Goal: Task Accomplishment & Management: Complete application form

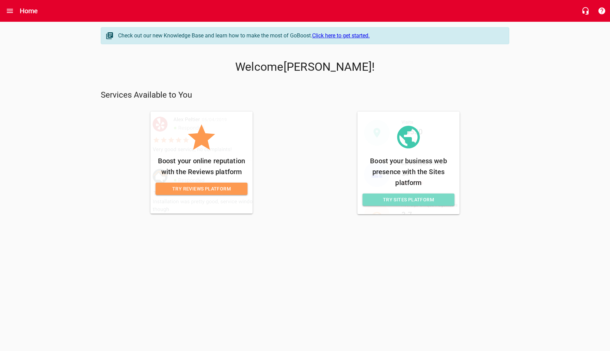
click at [390, 203] on span "Try Sites Platform" at bounding box center [408, 200] width 81 height 9
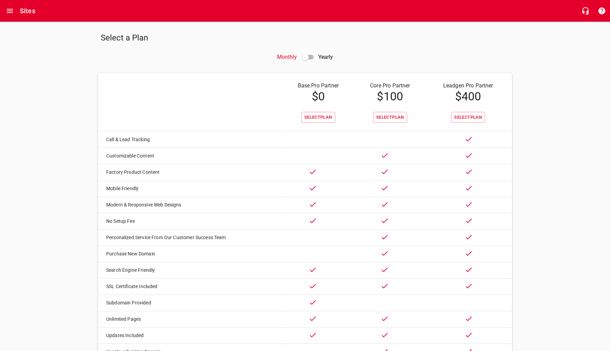
click at [304, 62] on input "checkbox" at bounding box center [305, 57] width 16 height 16
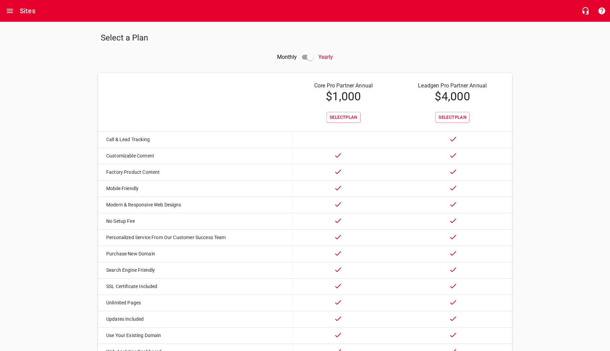
click at [306, 57] on input "checkbox" at bounding box center [310, 57] width 16 height 16
checkbox input "false"
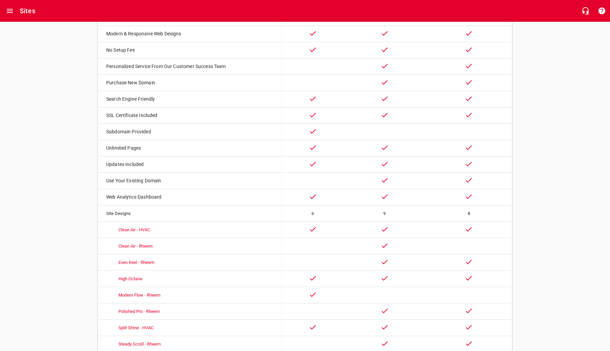
scroll to position [172, 0]
click at [147, 246] on link "Clean Air - Rheem" at bounding box center [135, 245] width 34 height 5
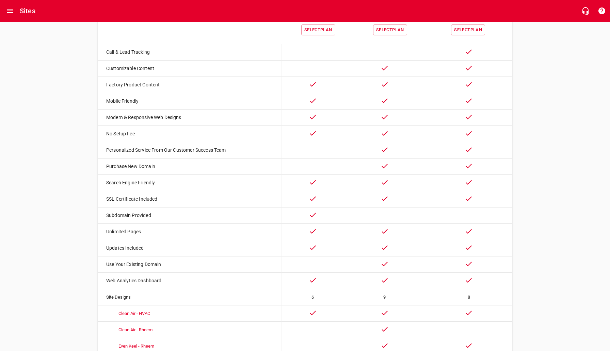
scroll to position [0, 0]
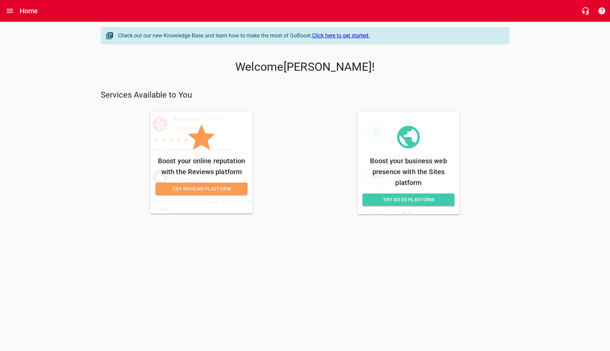
click at [241, 194] on link "Try Reviews Platform" at bounding box center [202, 189] width 92 height 13
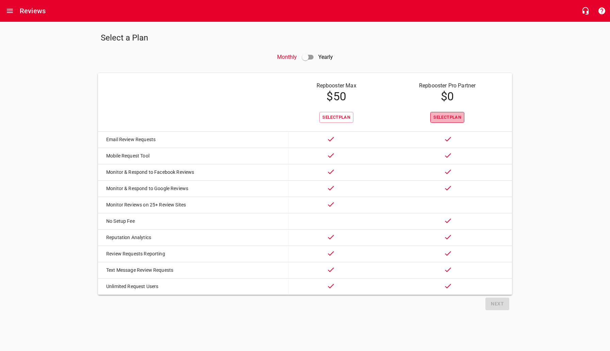
click at [446, 117] on span "Select Plan" at bounding box center [447, 118] width 28 height 8
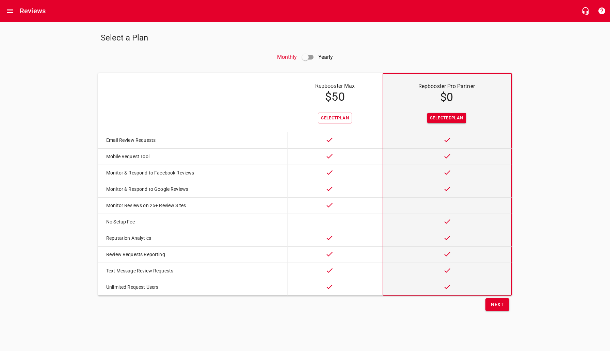
click at [496, 304] on span "Next" at bounding box center [497, 305] width 13 height 9
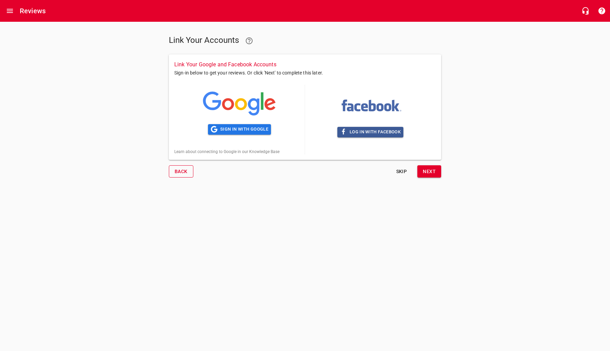
click at [184, 171] on span "Back" at bounding box center [181, 172] width 13 height 9
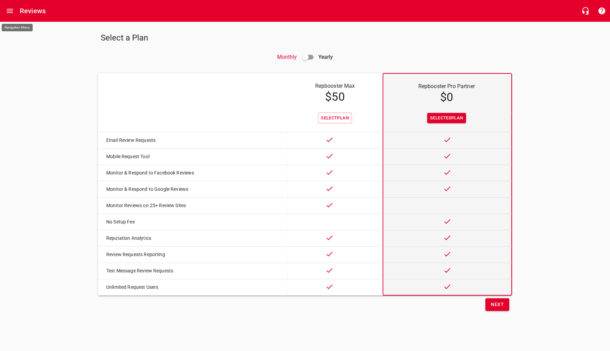
click at [15, 13] on button "Open drawer" at bounding box center [10, 11] width 16 height 16
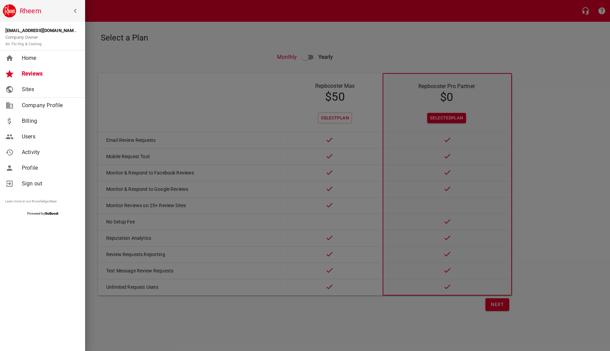
click at [148, 24] on div at bounding box center [305, 175] width 610 height 351
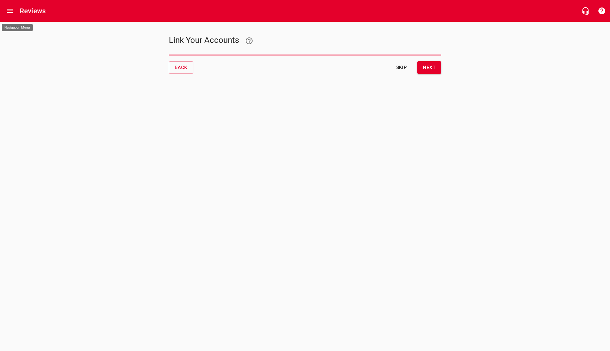
click at [6, 9] on icon "Open drawer" at bounding box center [10, 11] width 8 height 8
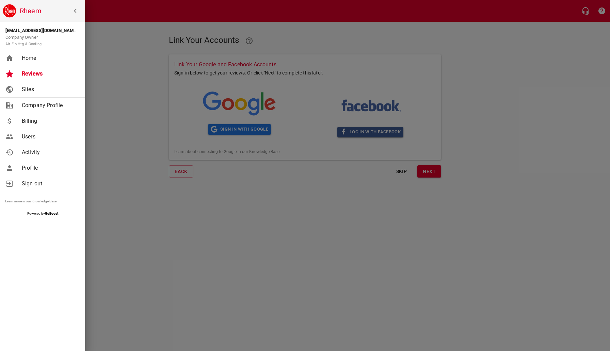
click at [61, 102] on span "Company Profile" at bounding box center [49, 105] width 55 height 8
select select "[US_STATE]"
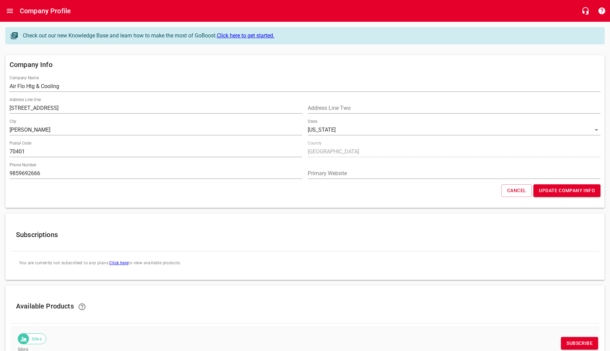
click at [34, 87] on input "Air Flo Htg & Cooling" at bounding box center [305, 86] width 591 height 11
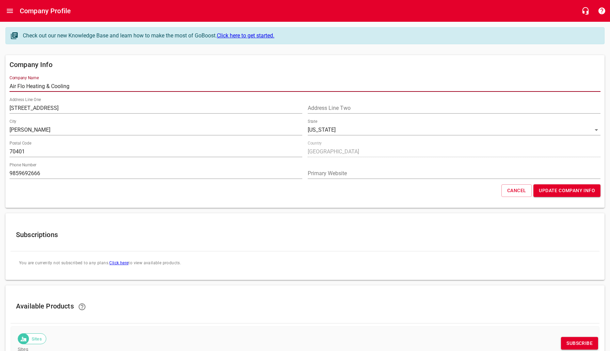
type input "Air Flo Heating & Cooling"
click at [46, 174] on input "9859692666" at bounding box center [156, 173] width 293 height 11
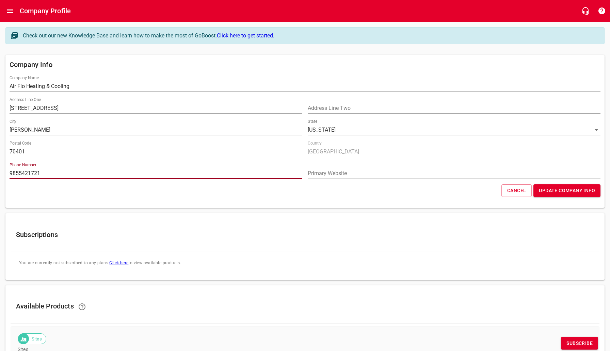
type input "9855421721"
click at [349, 166] on div "Primary Website" at bounding box center [454, 171] width 293 height 16
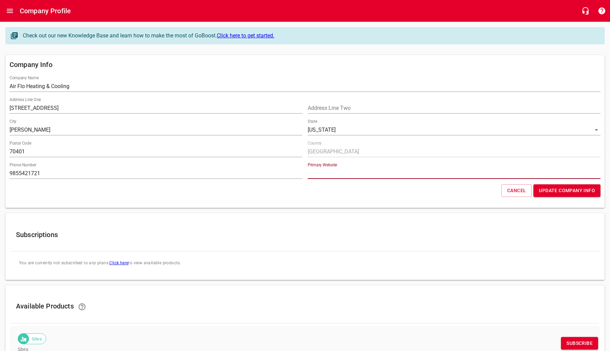
click at [348, 170] on input "url" at bounding box center [454, 173] width 293 height 11
type input "[DOMAIN_NAME]"
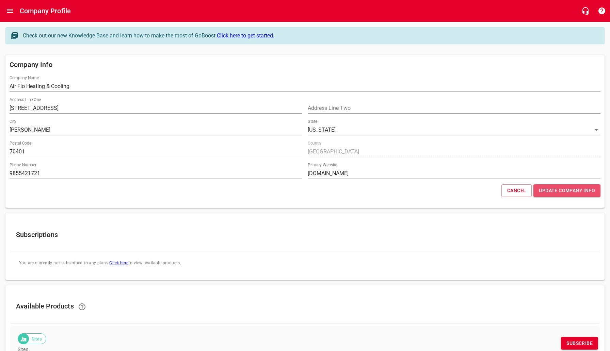
click at [539, 190] on span "Update Company Info" at bounding box center [567, 191] width 56 height 9
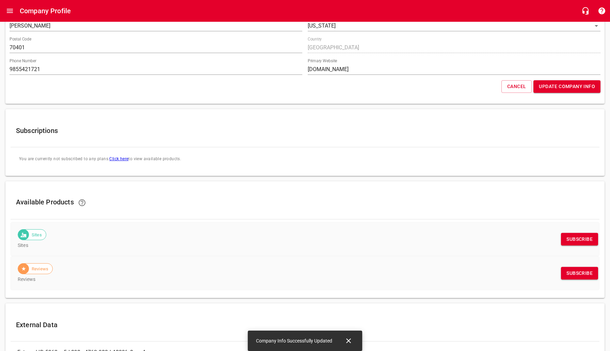
scroll to position [105, 0]
click at [33, 234] on span "Sites" at bounding box center [37, 235] width 18 height 7
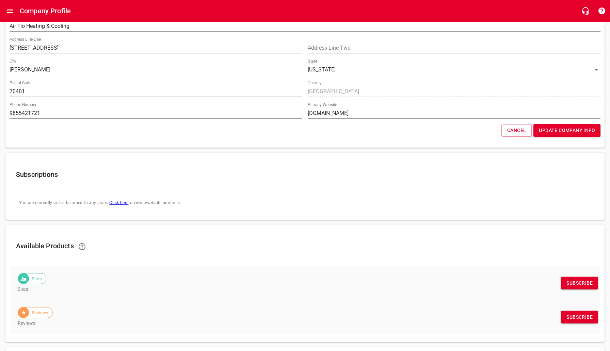
scroll to position [0, 0]
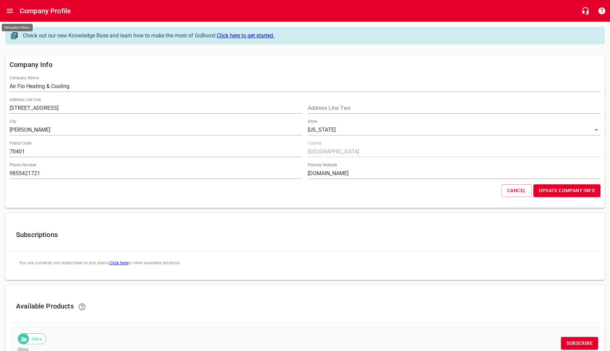
click at [6, 14] on icon "Open drawer" at bounding box center [10, 11] width 8 height 8
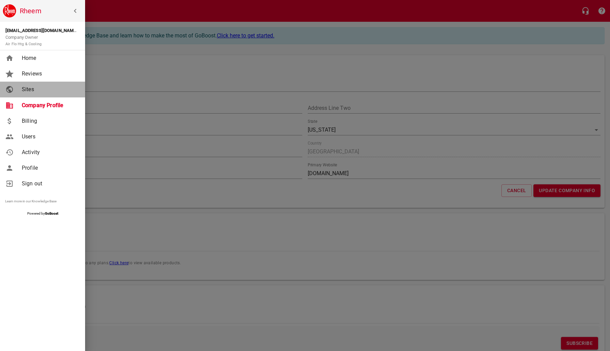
click at [25, 89] on span "Sites" at bounding box center [49, 89] width 55 height 8
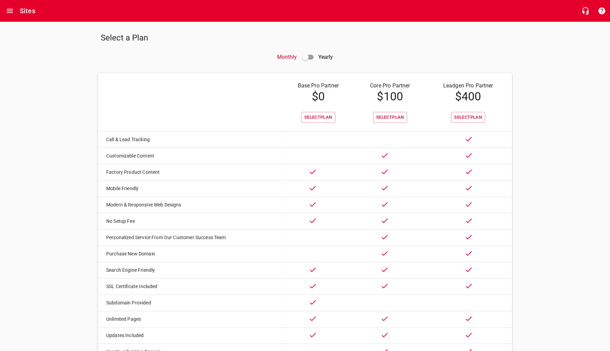
click at [395, 91] on h4 "$ 100" at bounding box center [390, 97] width 58 height 14
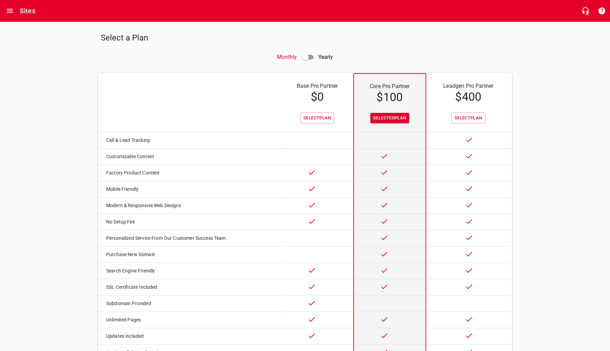
click at [400, 93] on h4 "$ 100" at bounding box center [390, 98] width 58 height 14
click at [330, 101] on h4 "$ 0" at bounding box center [317, 97] width 59 height 14
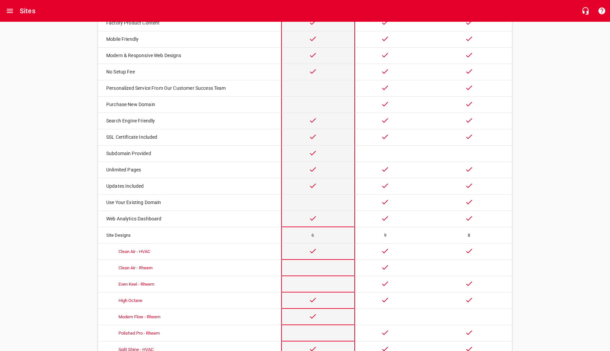
scroll to position [256, 0]
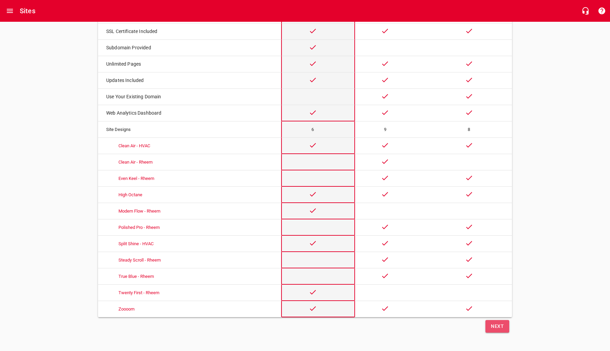
click at [491, 327] on span "Next" at bounding box center [497, 326] width 13 height 9
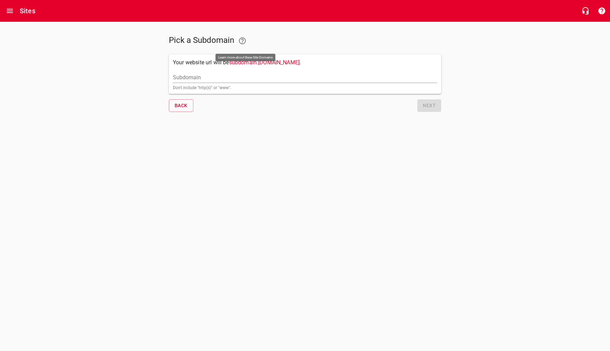
click at [245, 44] on icon at bounding box center [242, 40] width 7 height 7
click at [188, 110] on button "Back" at bounding box center [181, 105] width 25 height 13
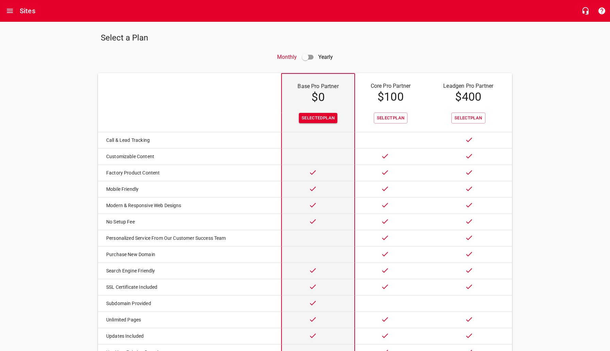
click at [403, 105] on td "Core Pro Partner $ 100" at bounding box center [390, 92] width 71 height 39
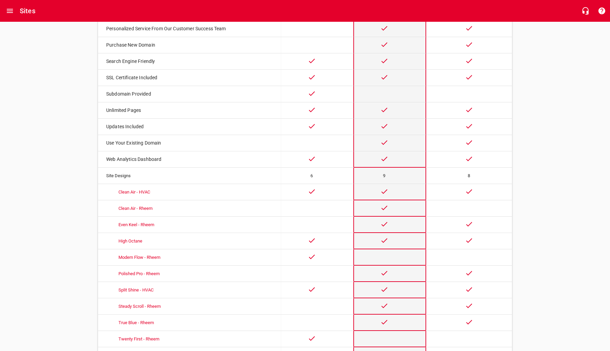
scroll to position [256, 0]
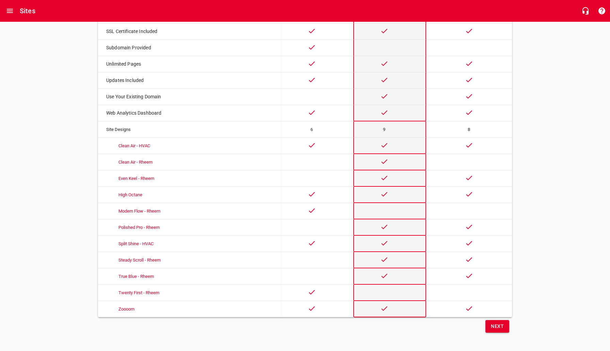
click at [497, 320] on div "Next" at bounding box center [408, 327] width 207 height 18
click at [497, 327] on span "Next" at bounding box center [497, 326] width 13 height 9
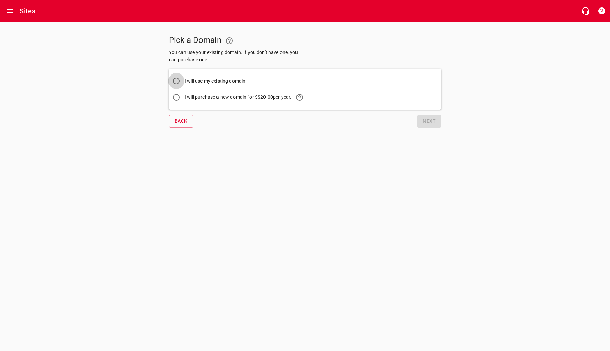
click at [177, 77] on input "I will use my existing domain." at bounding box center [176, 81] width 16 height 16
radio input "true"
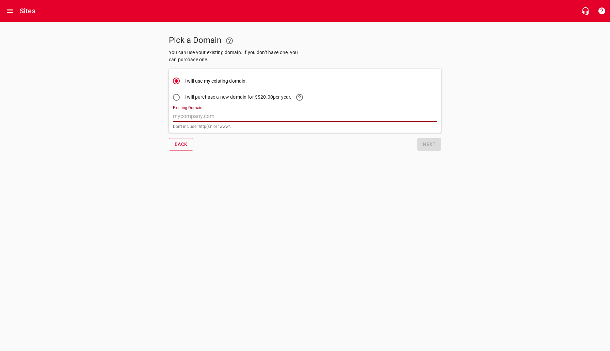
click at [245, 117] on input "Existing Domain" at bounding box center [305, 116] width 264 height 11
type input "[DOMAIN_NAME]"
click at [432, 147] on span "Next" at bounding box center [429, 144] width 13 height 9
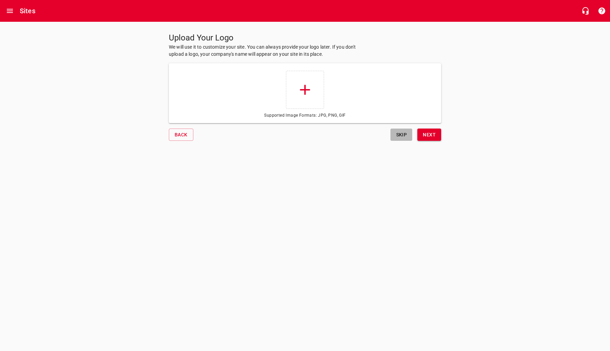
click at [404, 137] on span "Skip" at bounding box center [401, 135] width 16 height 9
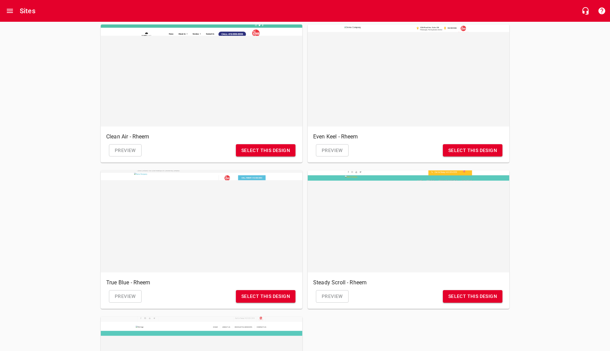
scroll to position [357, 0]
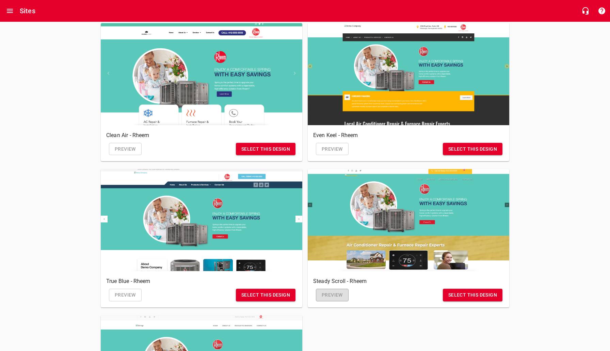
click at [334, 296] on span "Preview" at bounding box center [332, 295] width 21 height 9
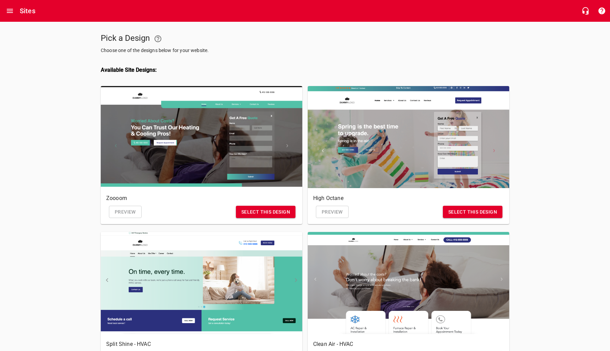
scroll to position [0, 0]
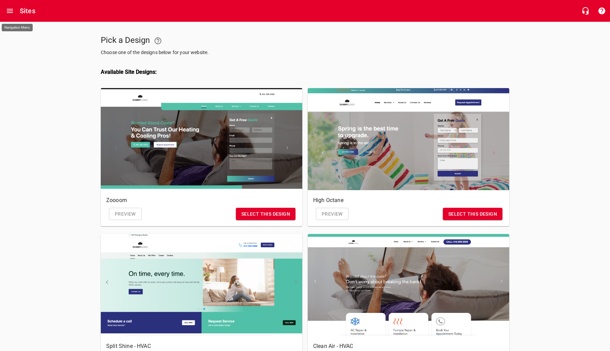
click at [10, 12] on icon "Open drawer" at bounding box center [10, 11] width 8 height 8
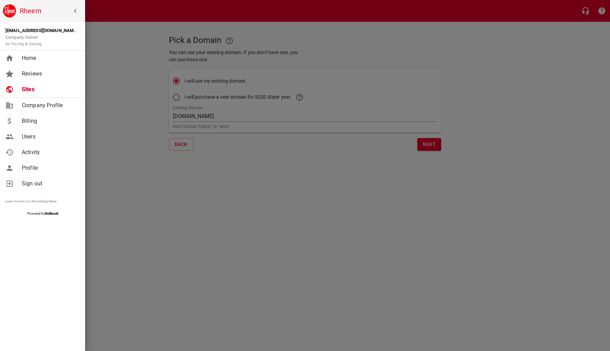
scroll to position [256, 0]
